Goal: Information Seeking & Learning: Learn about a topic

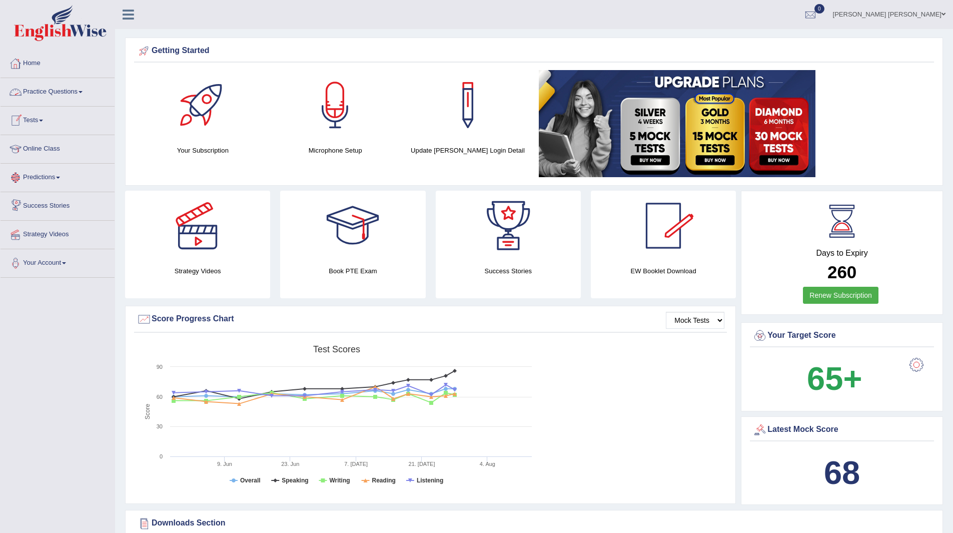
click at [53, 90] on link "Practice Questions" at bounding box center [58, 90] width 114 height 25
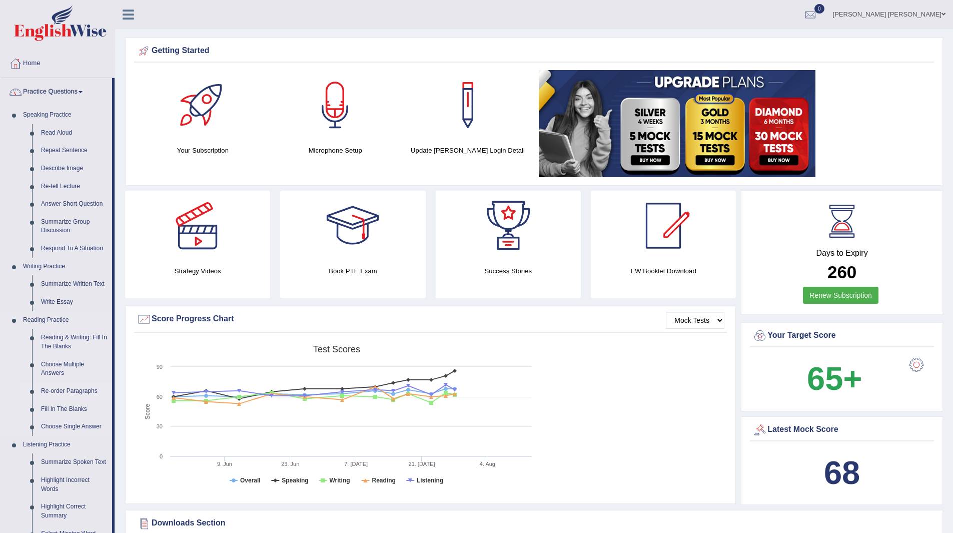
click at [61, 389] on link "Re-order Paragraphs" at bounding box center [75, 391] width 76 height 18
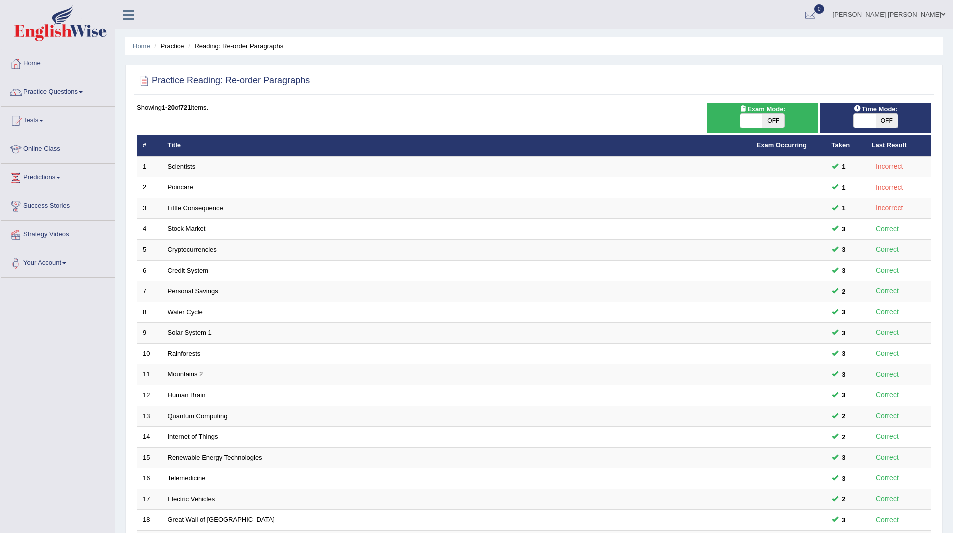
click at [887, 121] on span "OFF" at bounding box center [887, 121] width 22 height 14
checkbox input "true"
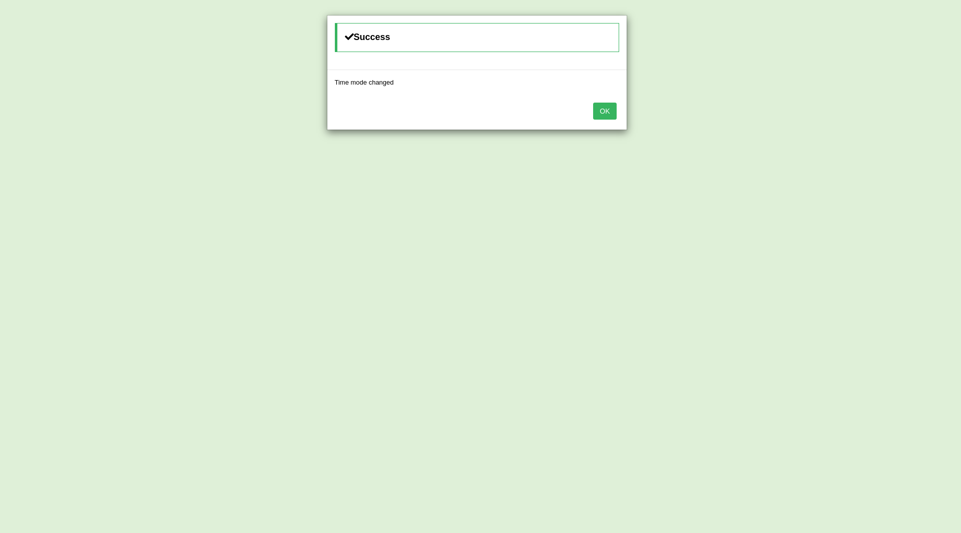
click at [602, 111] on button "OK" at bounding box center [604, 111] width 23 height 17
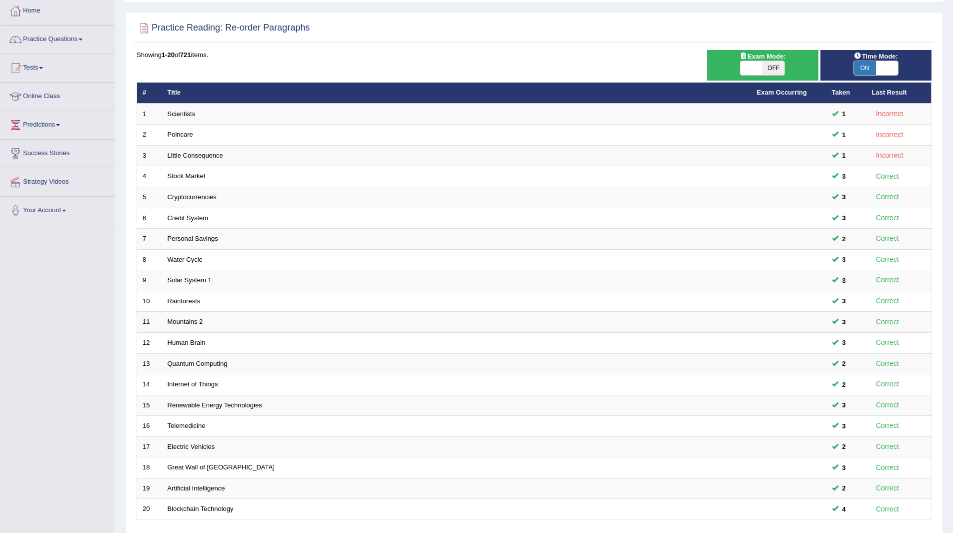
scroll to position [130, 0]
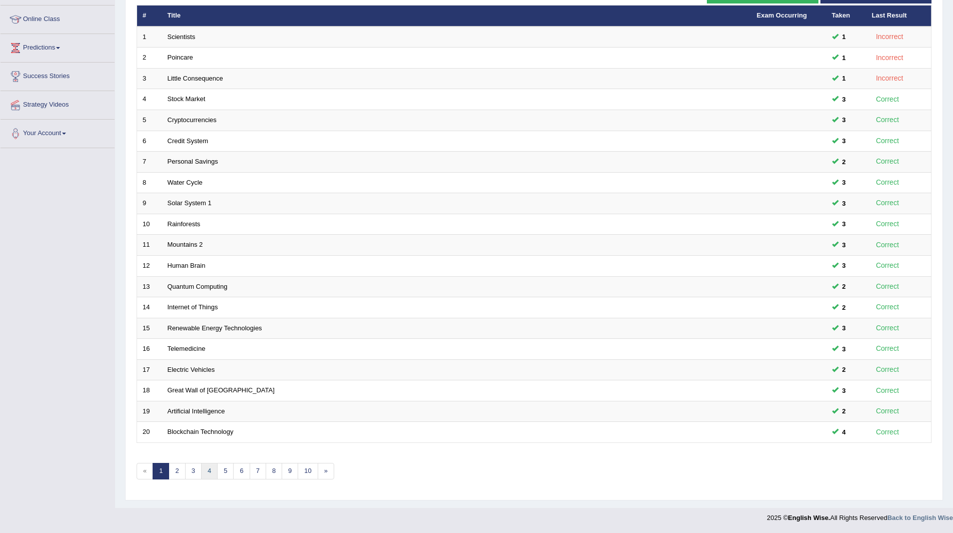
click at [209, 470] on link "4" at bounding box center [209, 471] width 17 height 17
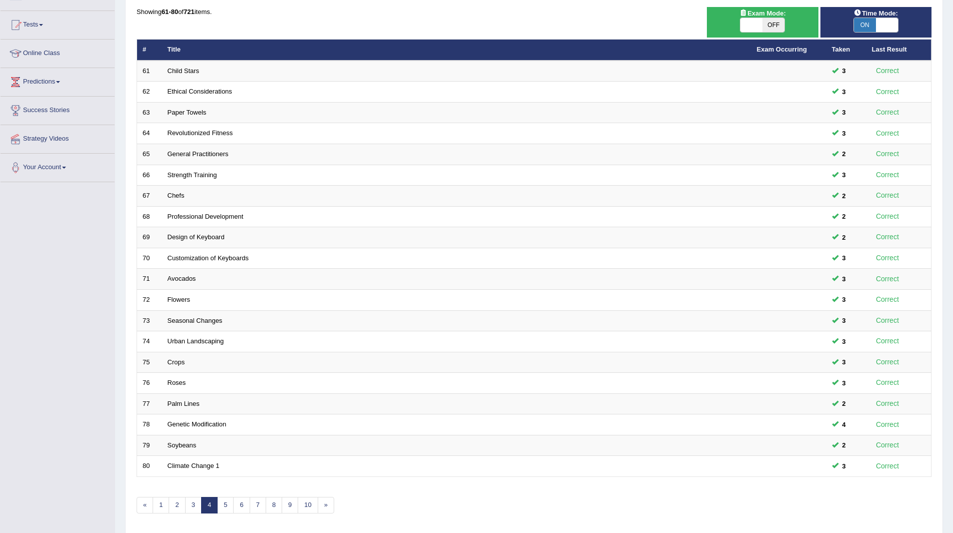
scroll to position [130, 0]
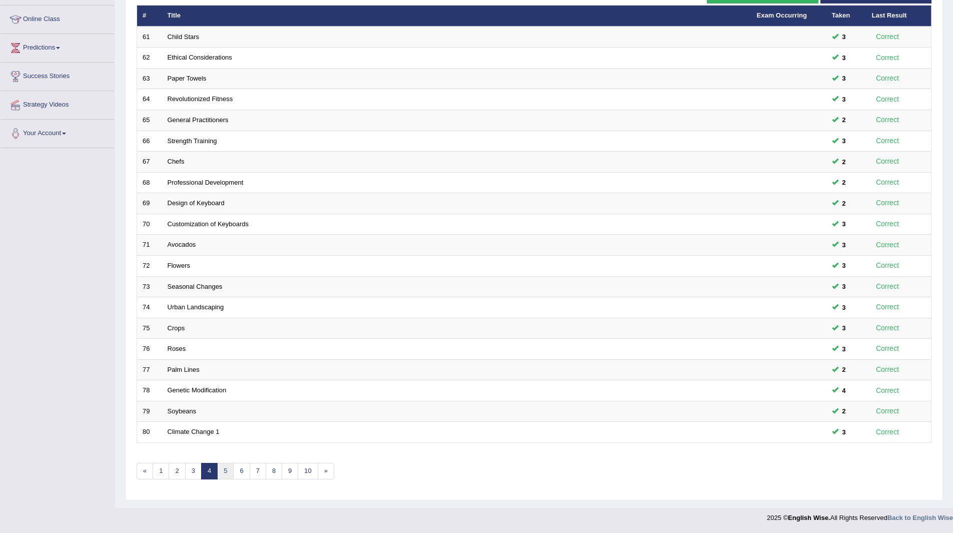
click at [228, 469] on link "5" at bounding box center [225, 471] width 17 height 17
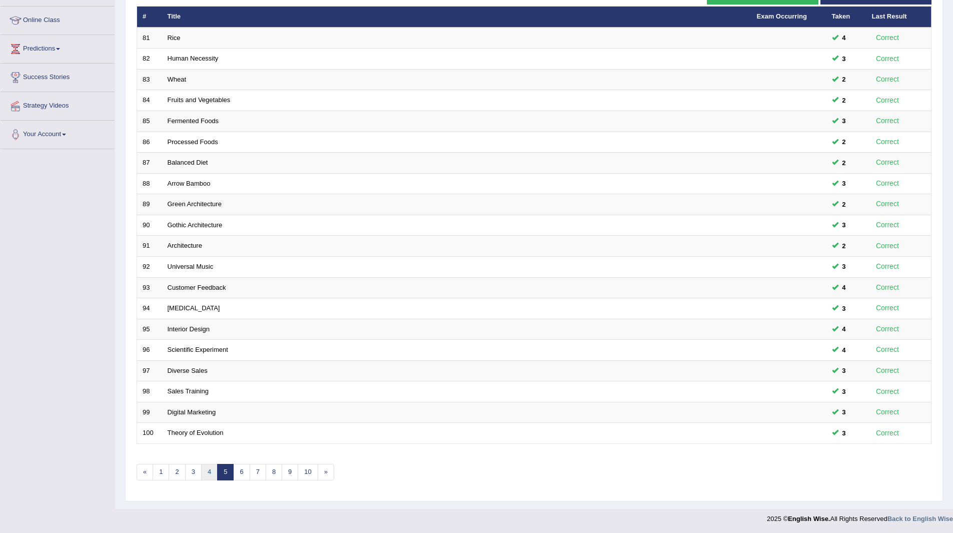
scroll to position [130, 0]
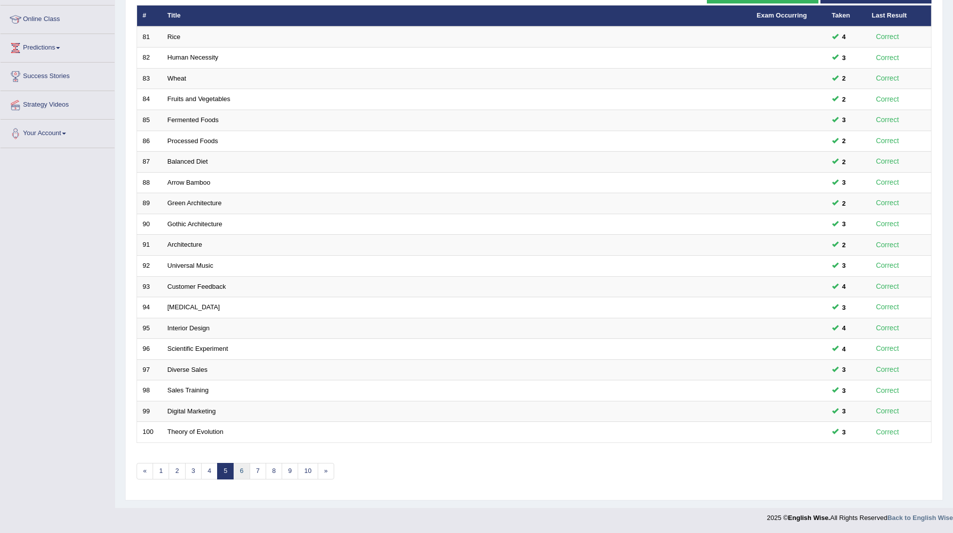
click at [244, 472] on link "6" at bounding box center [241, 471] width 17 height 17
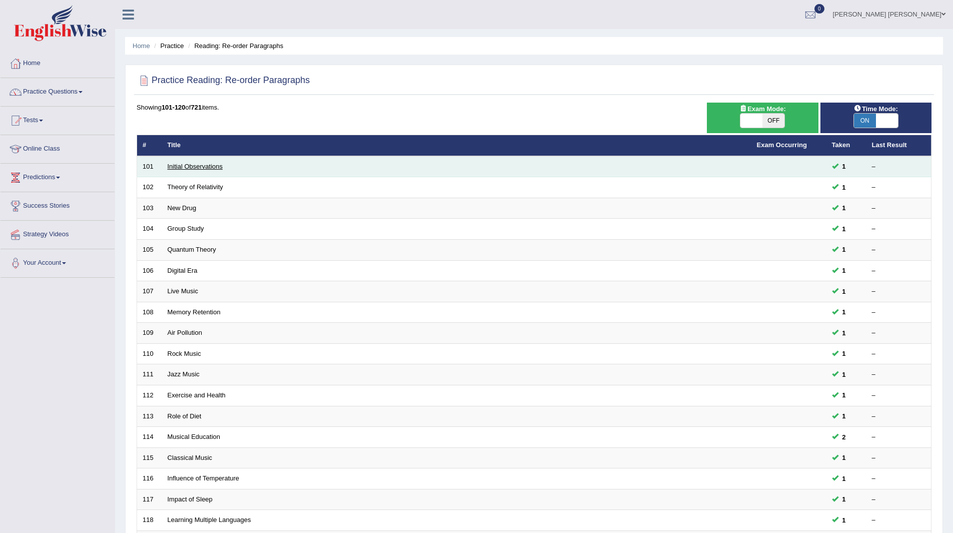
click at [200, 164] on link "Initial Observations" at bounding box center [196, 167] width 56 height 8
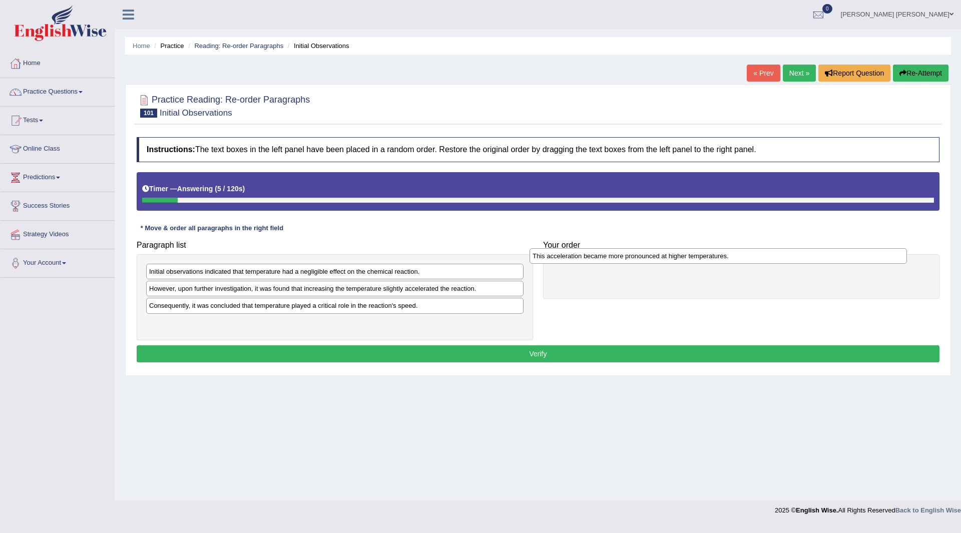
drag, startPoint x: 269, startPoint y: 326, endPoint x: 652, endPoint y: 259, distance: 389.1
click at [652, 259] on div "This acceleration became more pronounced at higher temperatures." at bounding box center [717, 256] width 377 height 16
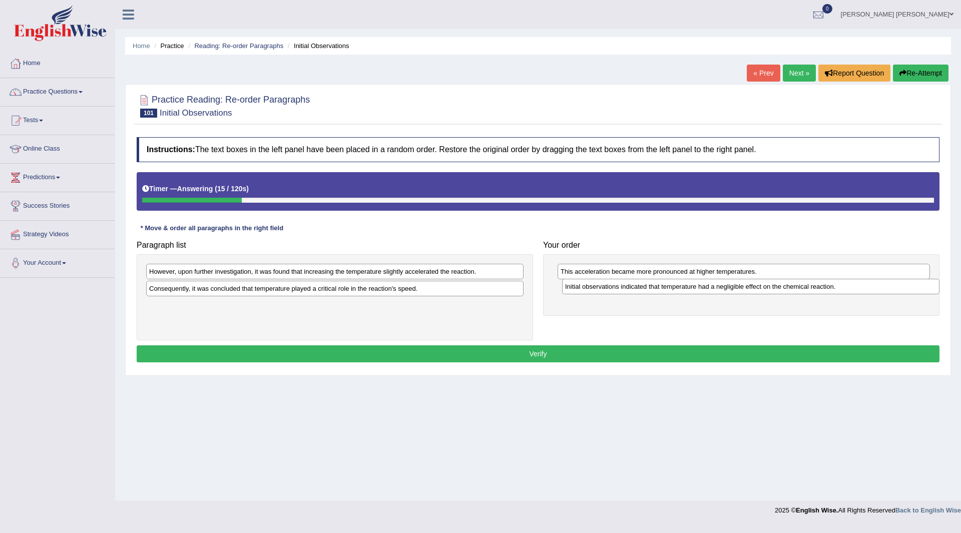
drag, startPoint x: 269, startPoint y: 276, endPoint x: 685, endPoint y: 291, distance: 416.1
click at [685, 291] on div "Initial observations indicated that temperature had a negligible effect on the …" at bounding box center [750, 287] width 377 height 16
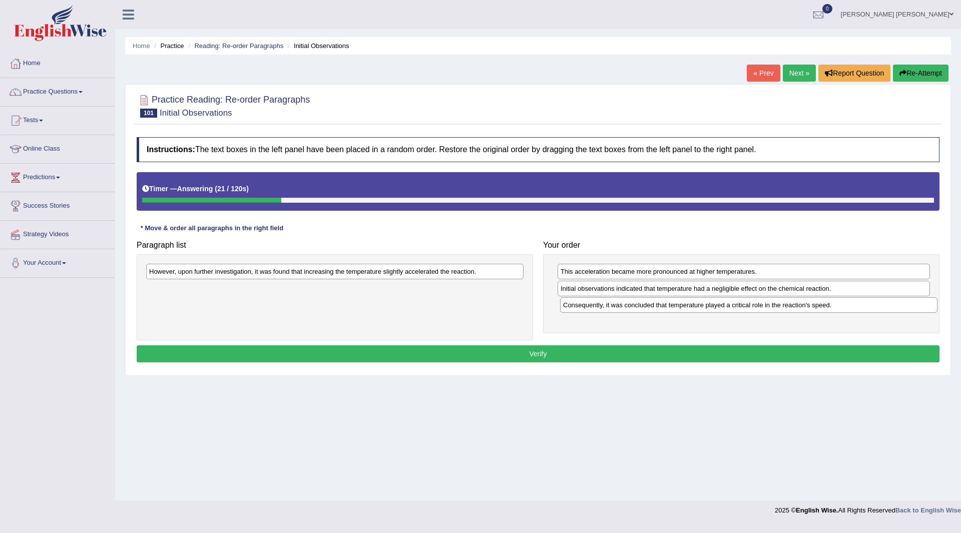
drag, startPoint x: 261, startPoint y: 291, endPoint x: 675, endPoint y: 307, distance: 414.2
click at [675, 307] on div "Consequently, it was concluded that temperature played a critical role in the r…" at bounding box center [748, 305] width 377 height 16
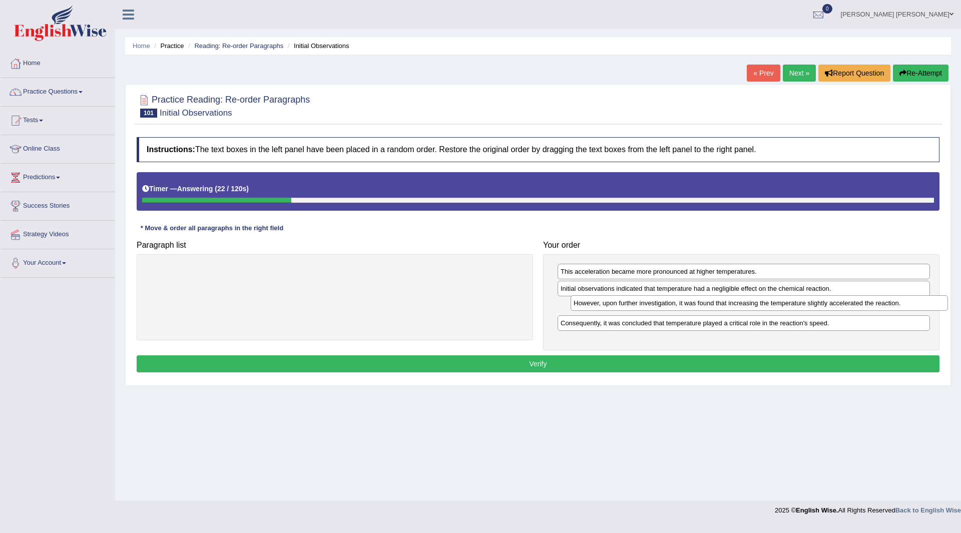
drag, startPoint x: 399, startPoint y: 272, endPoint x: 694, endPoint y: 378, distance: 313.2
click at [821, 305] on div "However, upon further investigation, it was found that increasing the temperatu…" at bounding box center [758, 303] width 377 height 16
click at [510, 364] on button "Verify" at bounding box center [538, 363] width 803 height 17
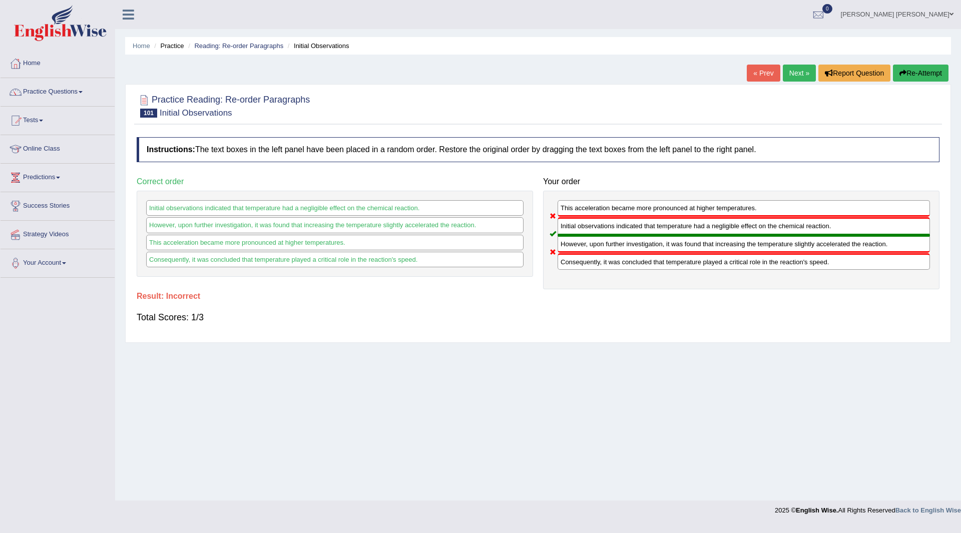
click at [907, 72] on button "Re-Attempt" at bounding box center [921, 73] width 56 height 17
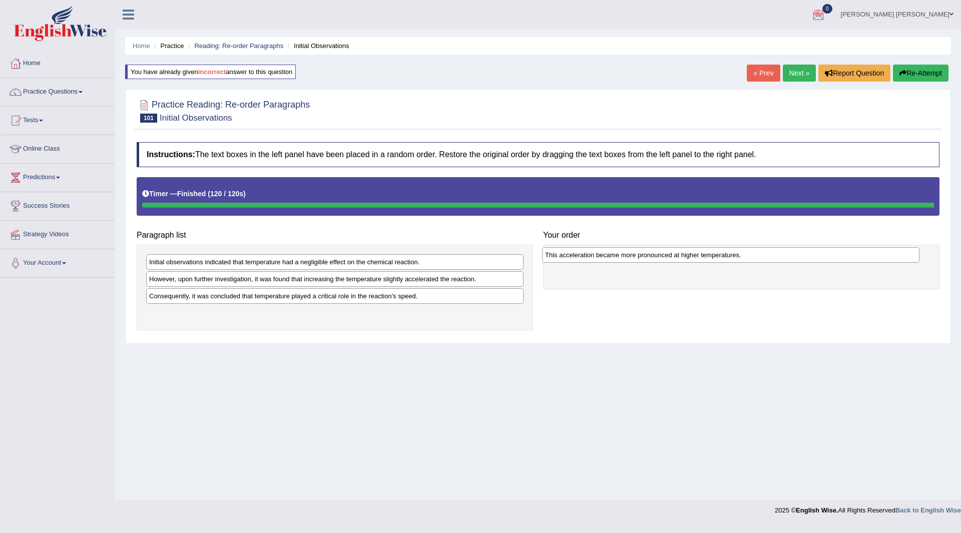
drag, startPoint x: 243, startPoint y: 314, endPoint x: 639, endPoint y: 256, distance: 400.1
click at [639, 256] on div "This acceleration became more pronounced at higher temperatures." at bounding box center [730, 255] width 377 height 16
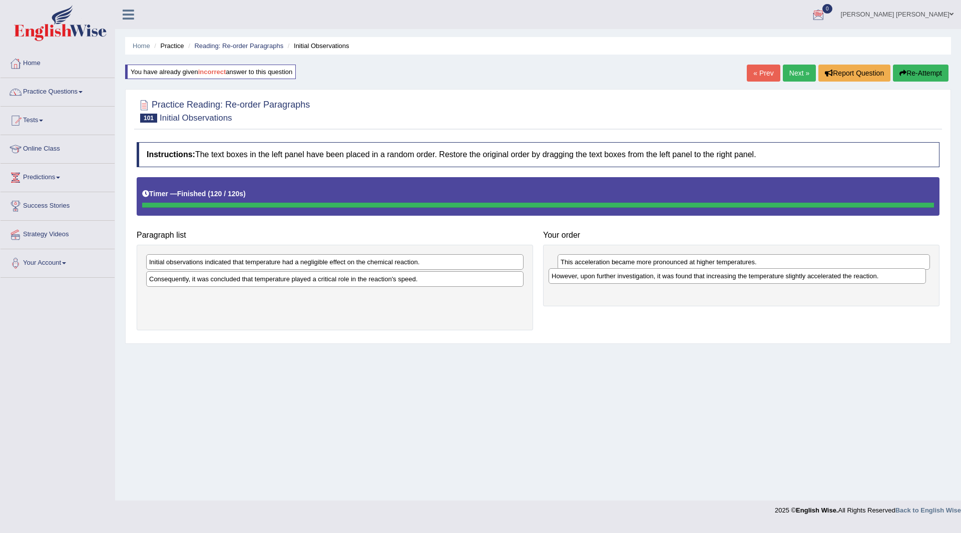
drag, startPoint x: 186, startPoint y: 280, endPoint x: 588, endPoint y: 276, distance: 402.8
click at [588, 276] on div "However, upon further investigation, it was found that increasing the temperatu…" at bounding box center [736, 276] width 377 height 16
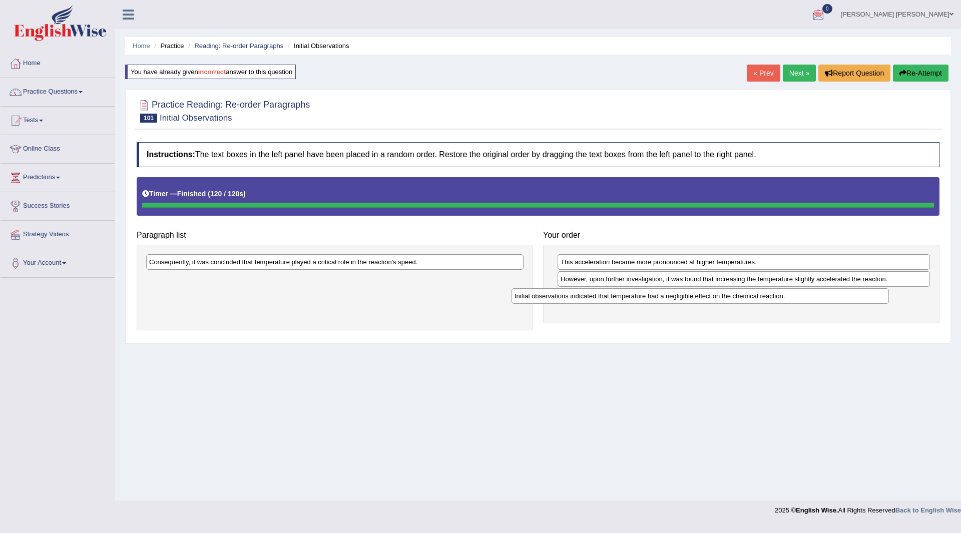
drag, startPoint x: 239, startPoint y: 262, endPoint x: 610, endPoint y: 293, distance: 372.1
click at [610, 293] on div "Initial observations indicated that temperature had a negligible effect on the …" at bounding box center [699, 296] width 377 height 16
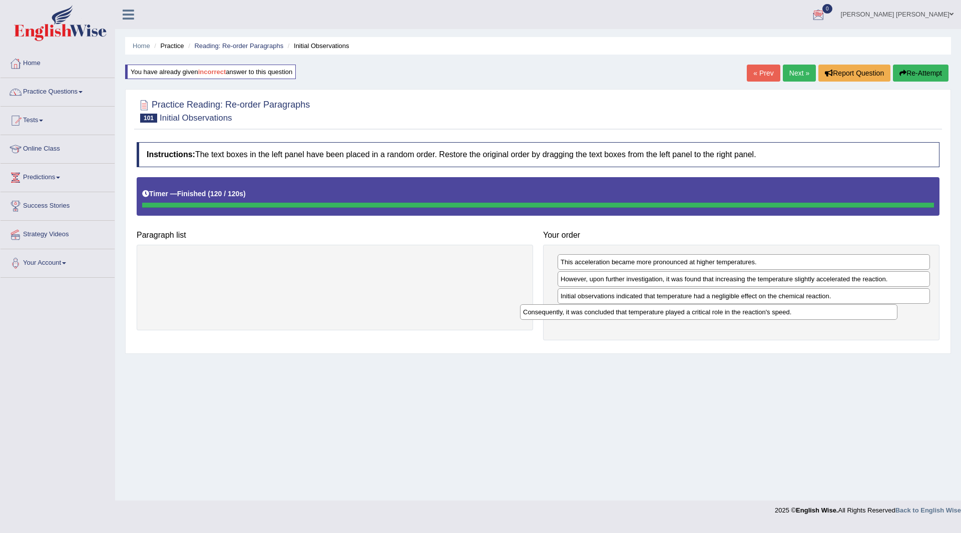
drag, startPoint x: 302, startPoint y: 264, endPoint x: 699, endPoint y: 309, distance: 399.4
click at [699, 309] on div "Consequently, it was concluded that temperature played a critical role in the r…" at bounding box center [708, 312] width 377 height 16
click at [795, 75] on link "Next »" at bounding box center [799, 73] width 33 height 17
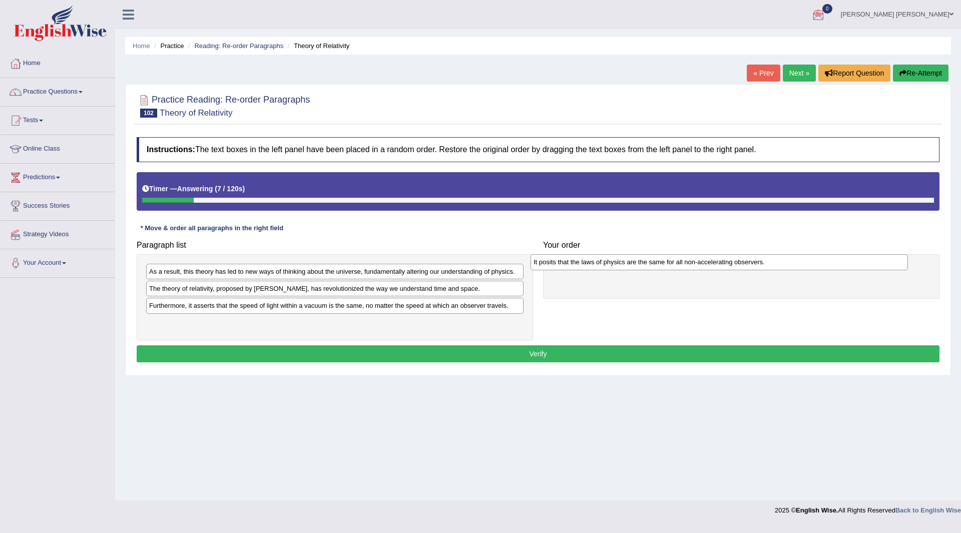
drag, startPoint x: 208, startPoint y: 308, endPoint x: 592, endPoint y: 264, distance: 386.8
click at [592, 264] on div "It posits that the laws of physics are the same for all non-accelerating observ…" at bounding box center [718, 262] width 377 height 16
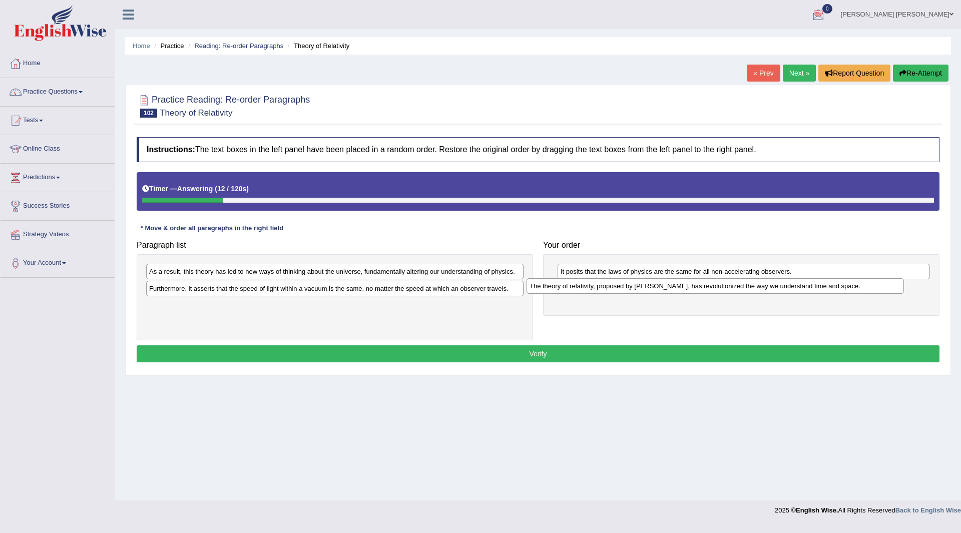
drag, startPoint x: 218, startPoint y: 292, endPoint x: 601, endPoint y: 286, distance: 383.4
click at [601, 286] on div "The theory of relativity, proposed by [PERSON_NAME], has revolutionized the way…" at bounding box center [714, 286] width 377 height 16
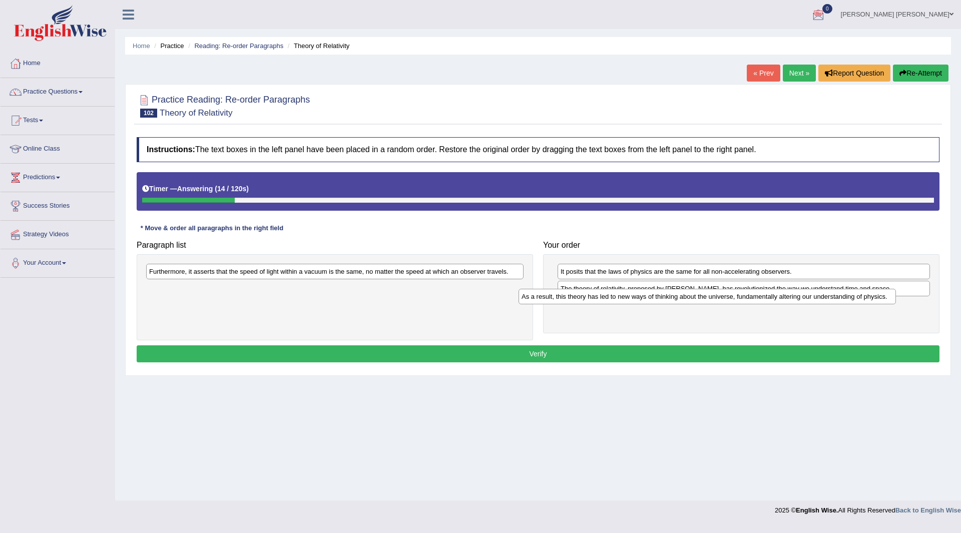
drag, startPoint x: 256, startPoint y: 270, endPoint x: 628, endPoint y: 295, distance: 373.1
click at [628, 295] on div "As a result, this theory has led to new ways of thinking about the universe, fu…" at bounding box center [706, 297] width 377 height 16
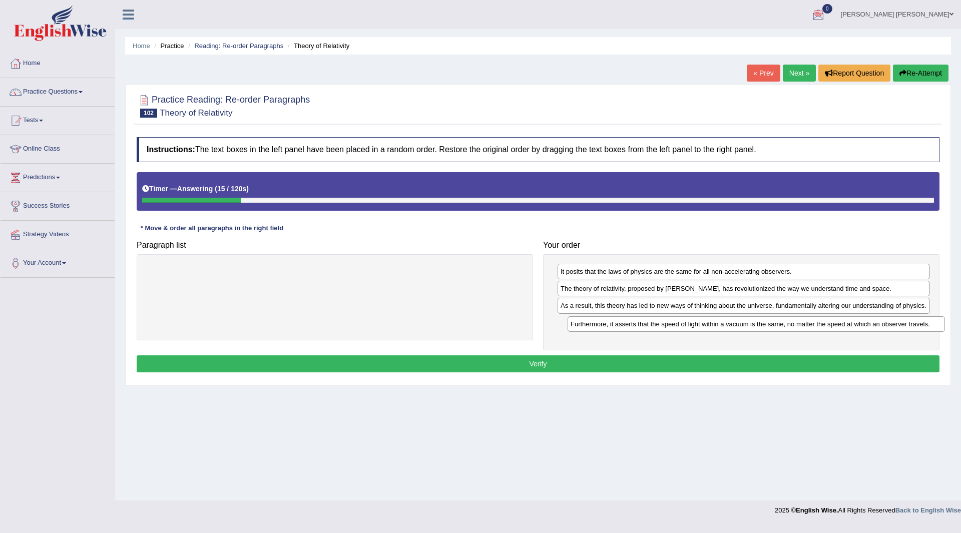
drag, startPoint x: 308, startPoint y: 267, endPoint x: 738, endPoint y: 312, distance: 431.7
click at [738, 316] on div "Furthermore, it asserts that the speed of light within a vacuum is the same, no…" at bounding box center [755, 324] width 377 height 16
click at [469, 361] on button "Verify" at bounding box center [538, 363] width 803 height 17
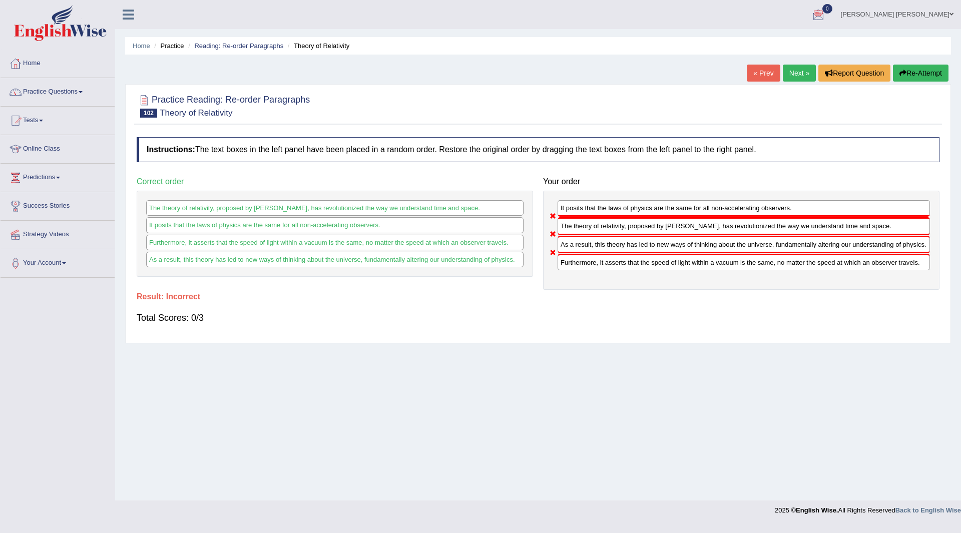
click at [910, 73] on button "Re-Attempt" at bounding box center [921, 73] width 56 height 17
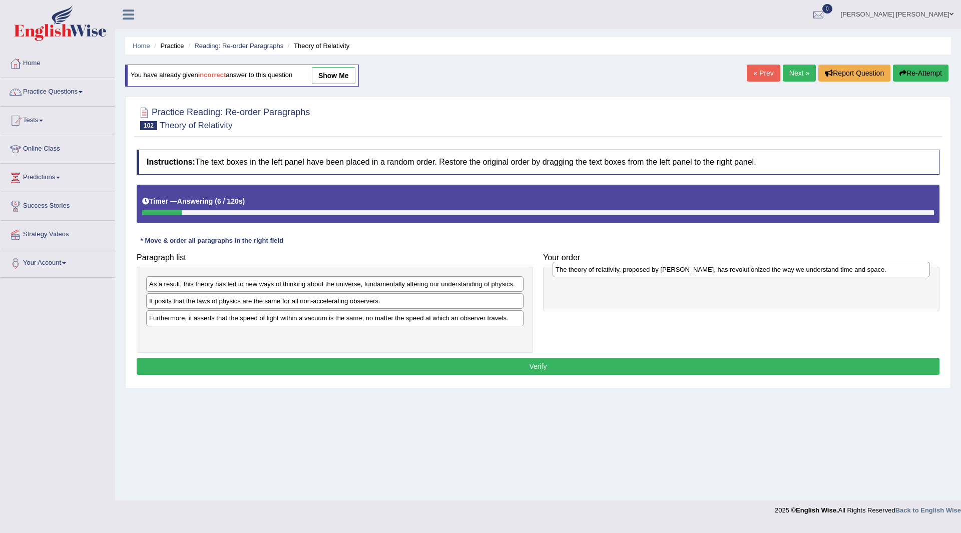
drag, startPoint x: 219, startPoint y: 307, endPoint x: 623, endPoint y: 276, distance: 405.6
click at [623, 276] on div "The theory of relativity, proposed by [PERSON_NAME], has revolutionized the way…" at bounding box center [740, 270] width 377 height 16
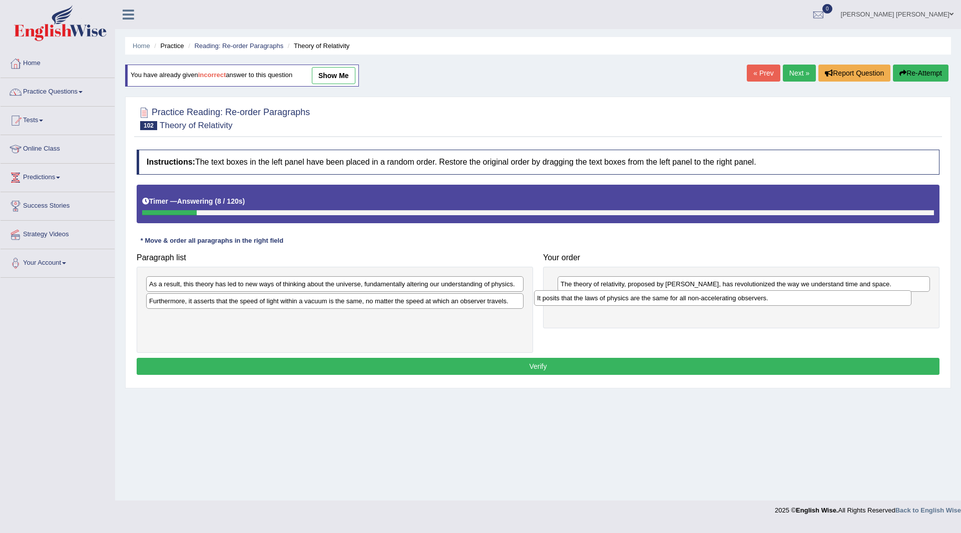
drag, startPoint x: 250, startPoint y: 300, endPoint x: 639, endPoint y: 297, distance: 388.8
click at [639, 297] on div "It posits that the laws of physics are the same for all non-accelerating observ…" at bounding box center [722, 298] width 377 height 16
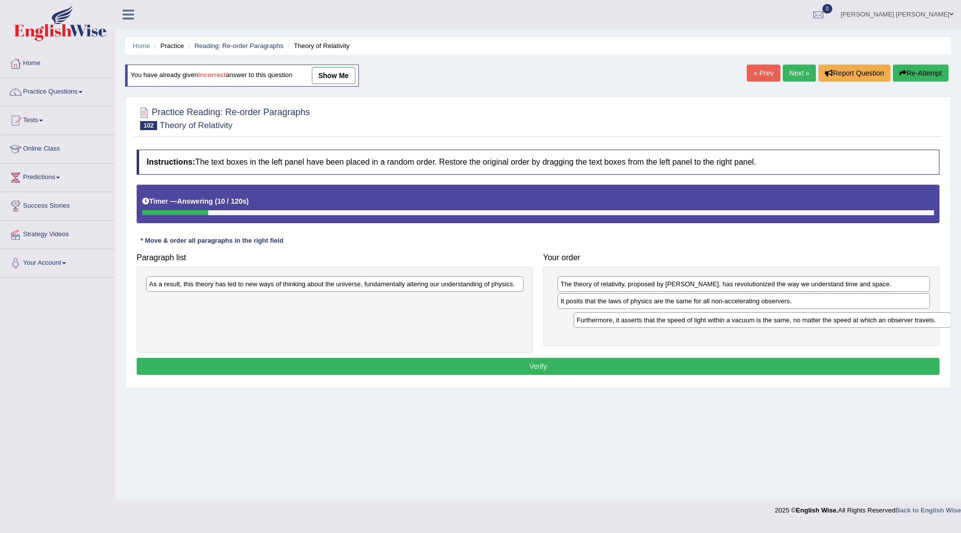
drag, startPoint x: 249, startPoint y: 302, endPoint x: 673, endPoint y: 321, distance: 424.3
click at [673, 321] on div "Furthermore, it asserts that the speed of light within a vacuum is the same, no…" at bounding box center [761, 320] width 377 height 16
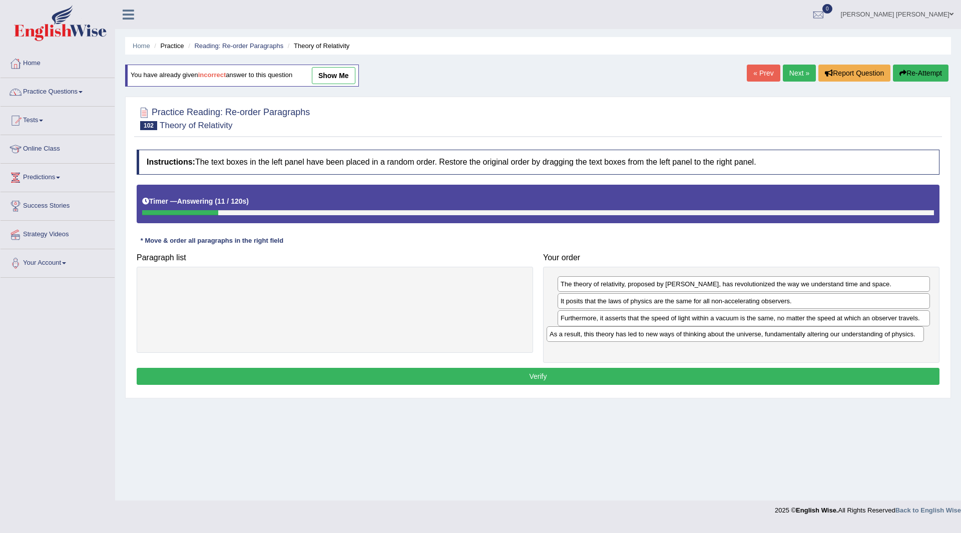
drag, startPoint x: 322, startPoint y: 285, endPoint x: 723, endPoint y: 335, distance: 403.4
click at [723, 335] on div "As a result, this theory has led to new ways of thinking about the universe, fu…" at bounding box center [734, 334] width 377 height 16
drag, startPoint x: 486, startPoint y: 379, endPoint x: 469, endPoint y: 379, distance: 17.0
click at [486, 379] on button "Verify" at bounding box center [538, 376] width 803 height 17
